Goal: Check status: Check status

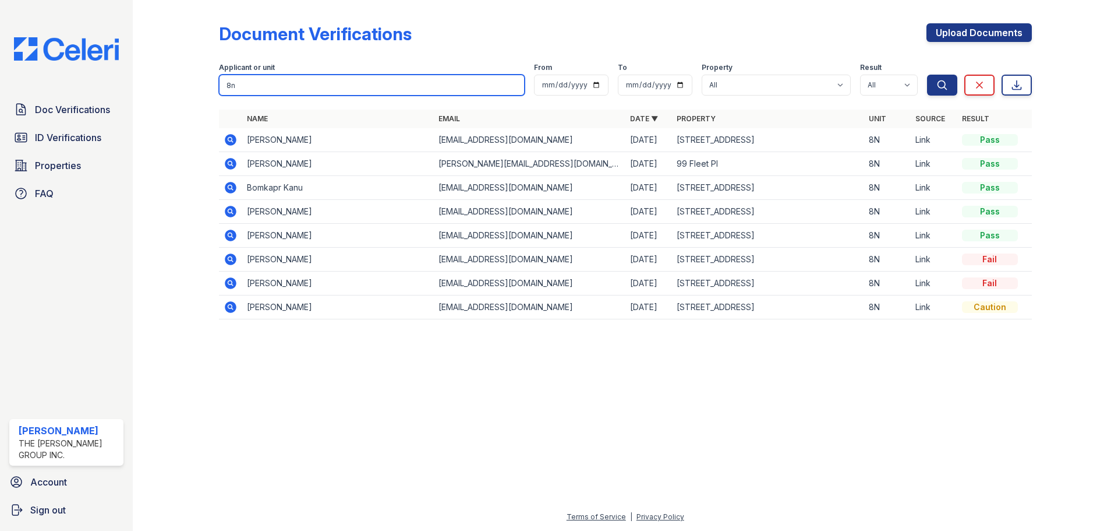
click at [257, 88] on input "8n" at bounding box center [372, 85] width 306 height 21
click at [224, 139] on icon at bounding box center [231, 140] width 14 height 14
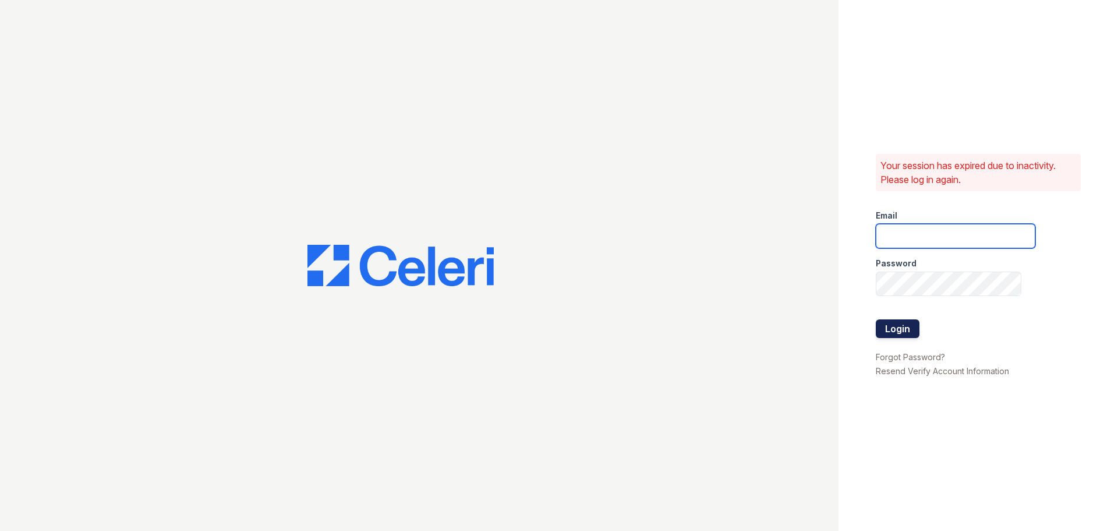
type input "devoiry@jaygroupny.com"
click at [892, 330] on button "Login" at bounding box center [898, 328] width 44 height 19
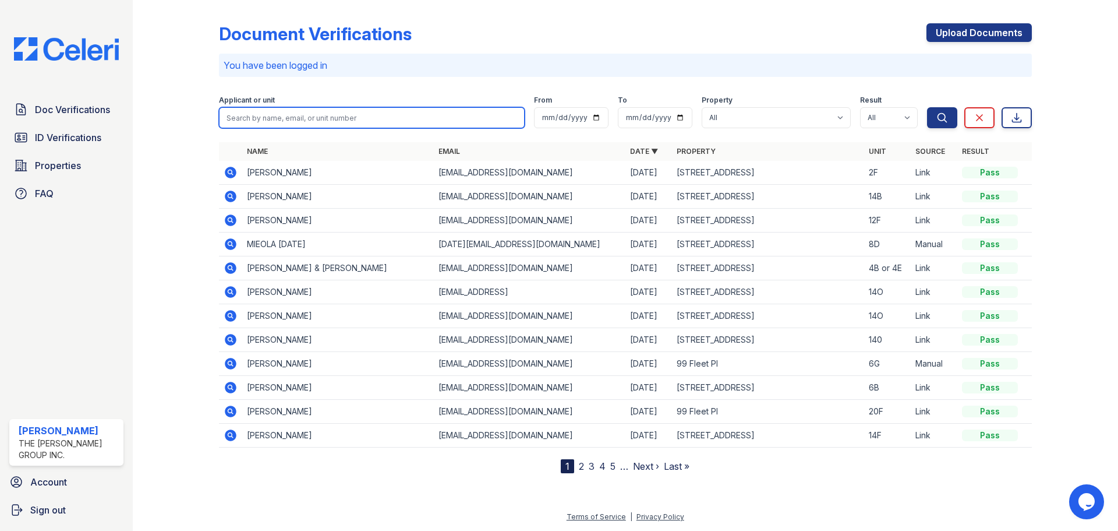
click at [310, 118] on input "search" at bounding box center [372, 117] width 306 height 21
type input "8n"
click at [927, 107] on button "Search" at bounding box center [942, 117] width 30 height 21
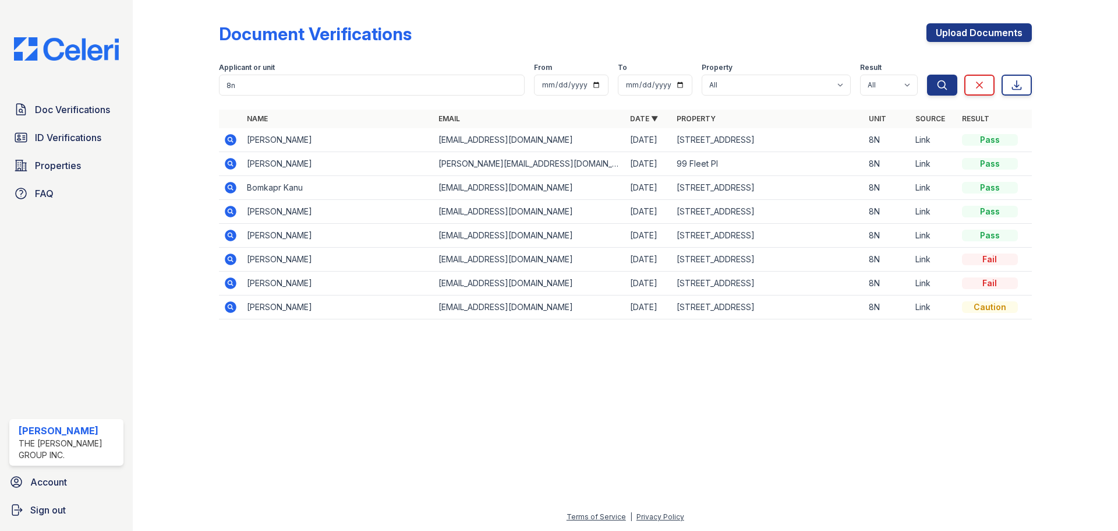
click at [232, 140] on icon at bounding box center [231, 140] width 12 height 12
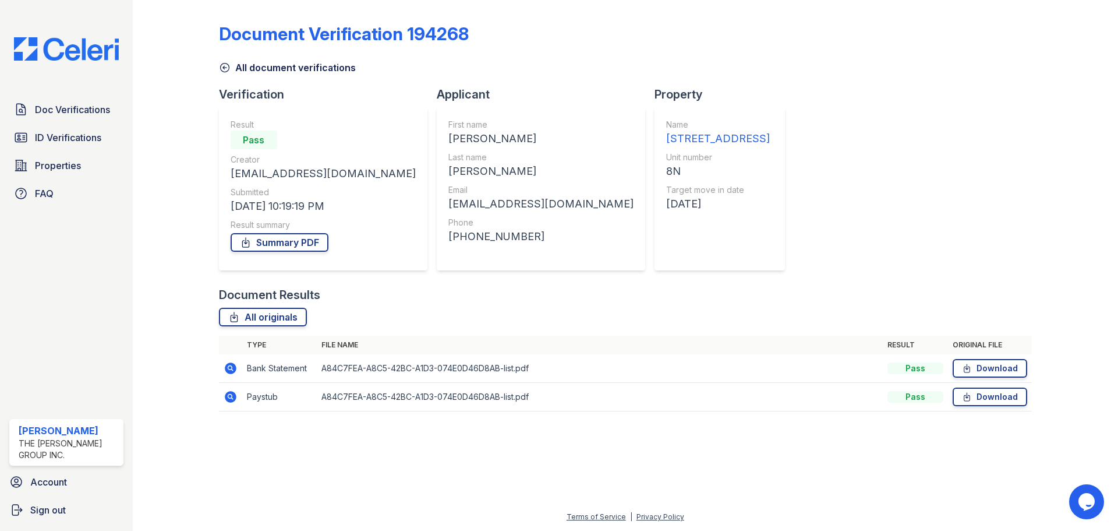
click at [224, 369] on icon at bounding box center [231, 368] width 14 height 14
click at [234, 397] on icon at bounding box center [231, 397] width 12 height 12
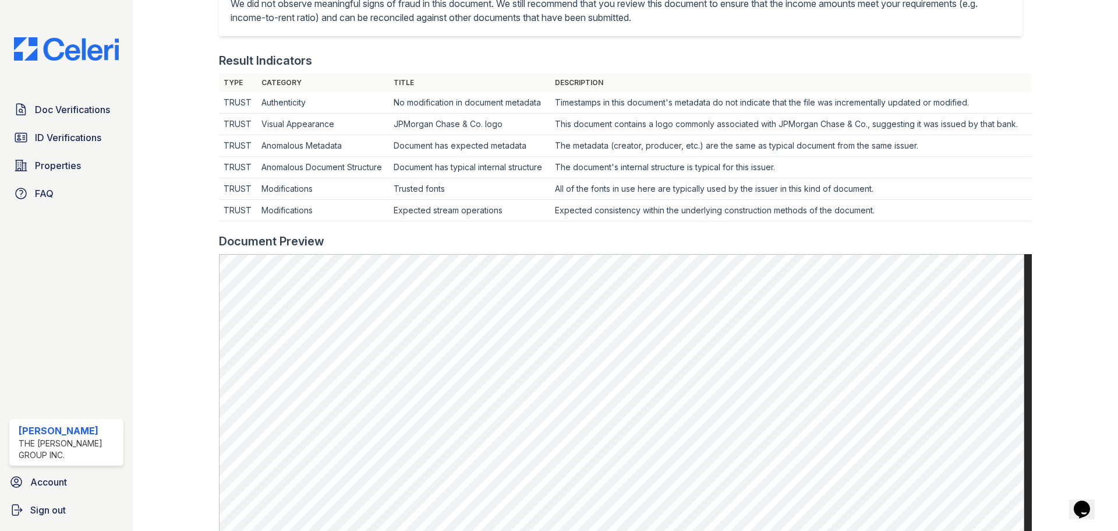
scroll to position [408, 0]
